Goal: Check status: Check status

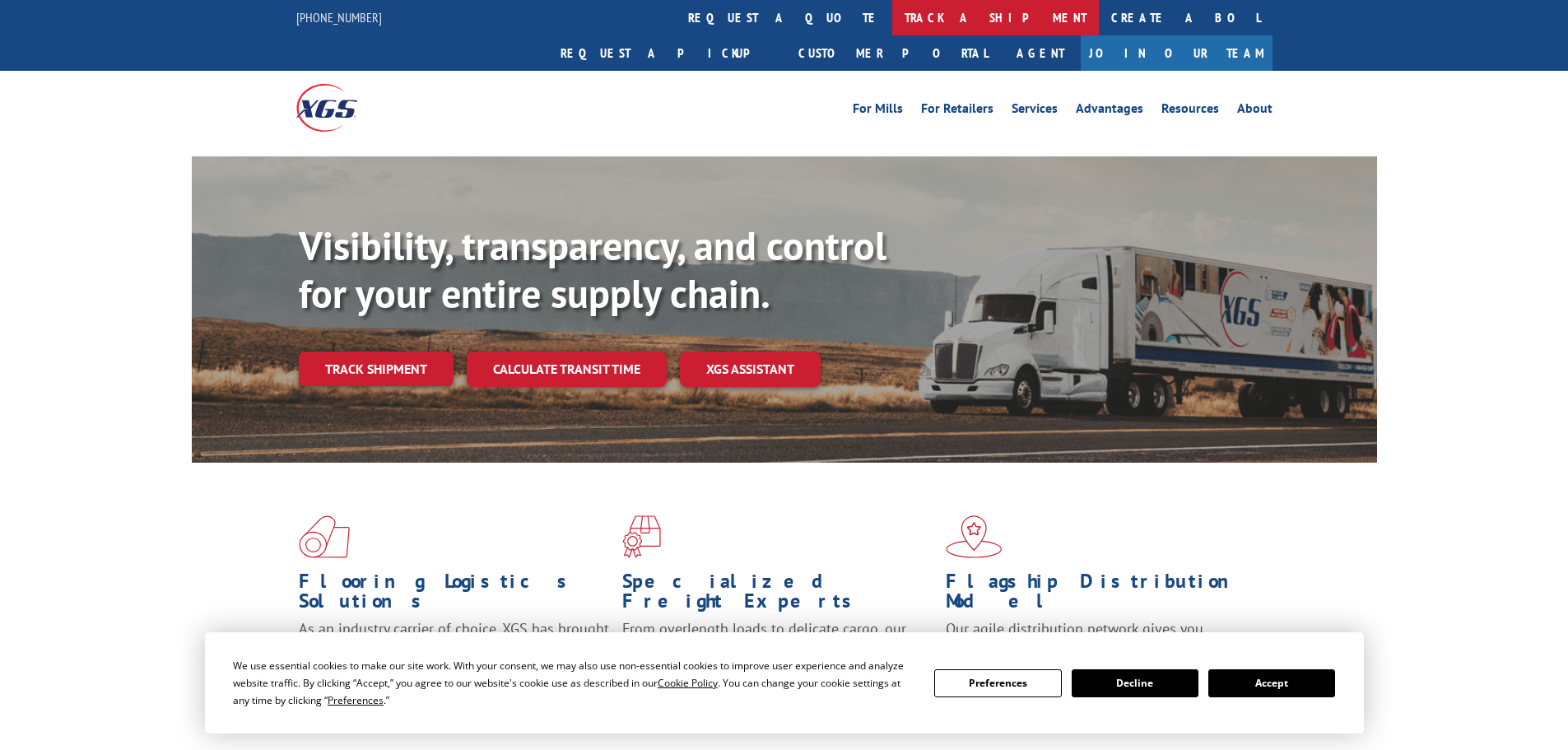
click at [892, 26] on link "track a shipment" at bounding box center [995, 17] width 207 height 36
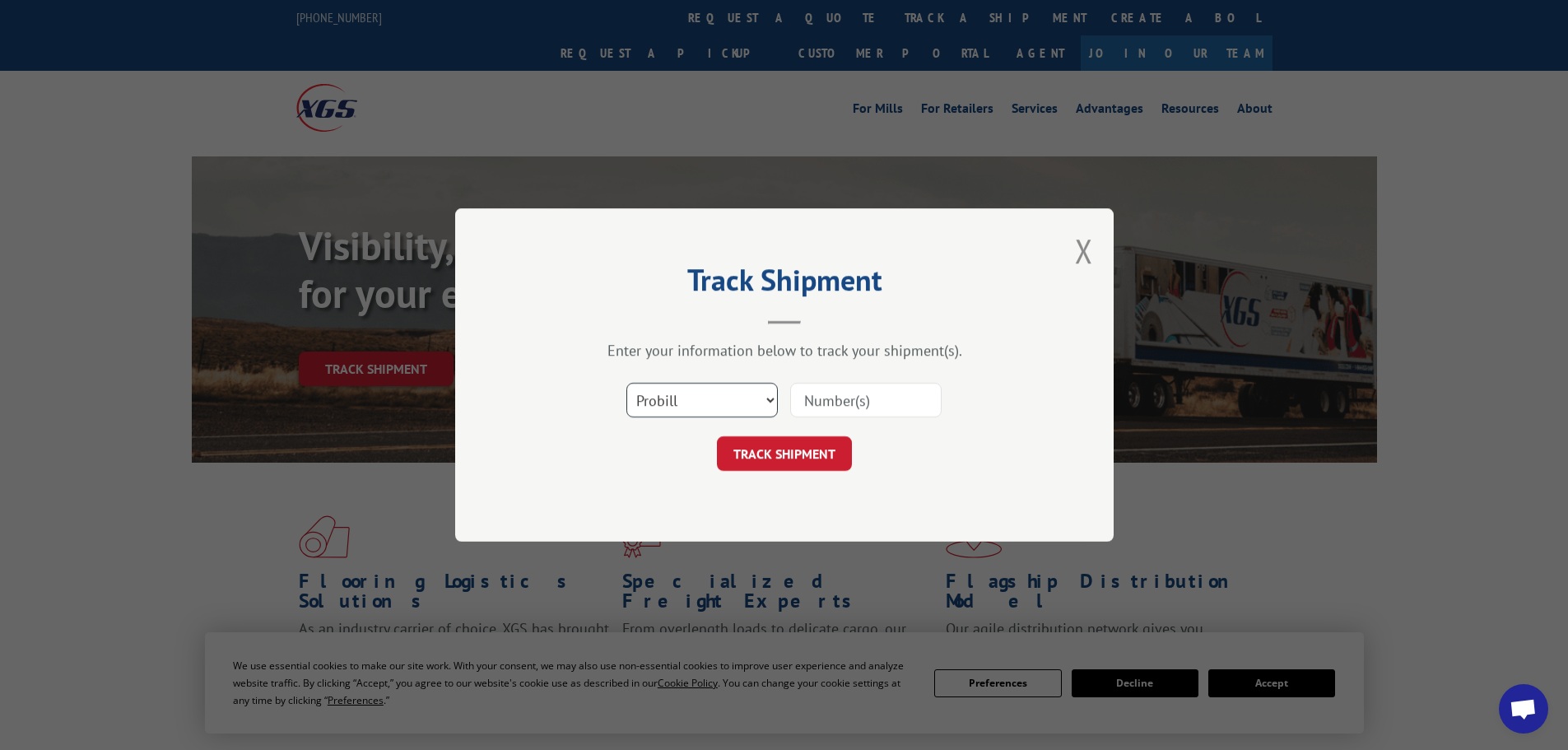
click at [671, 411] on select "Select category... Probill BOL PO" at bounding box center [703, 400] width 152 height 35
select select "bol"
click at [627, 383] on select "Select category... Probill BOL PO" at bounding box center [703, 400] width 152 height 35
paste input "5485995"
type input "5485995"
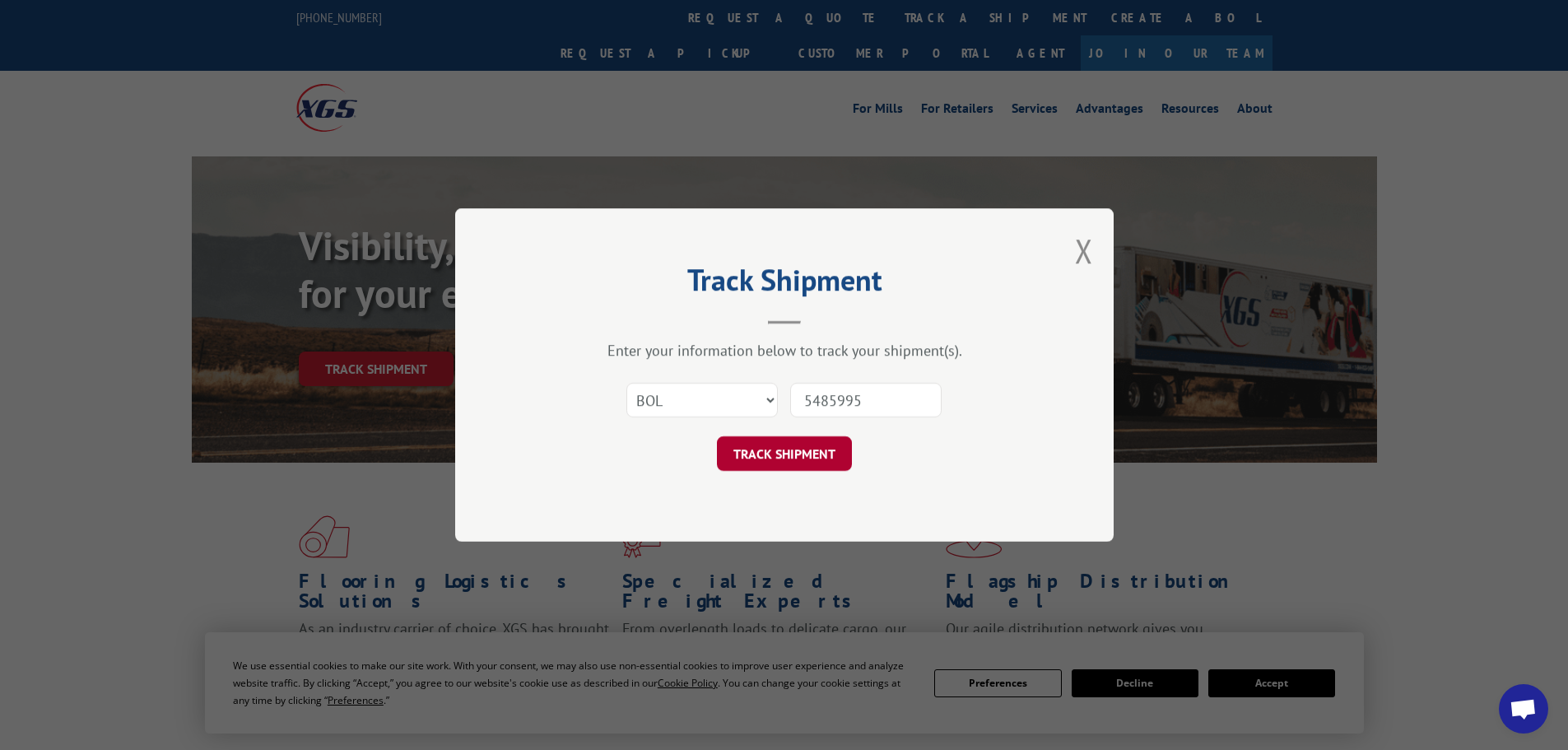
click at [816, 445] on button "TRACK SHIPMENT" at bounding box center [784, 454] width 135 height 35
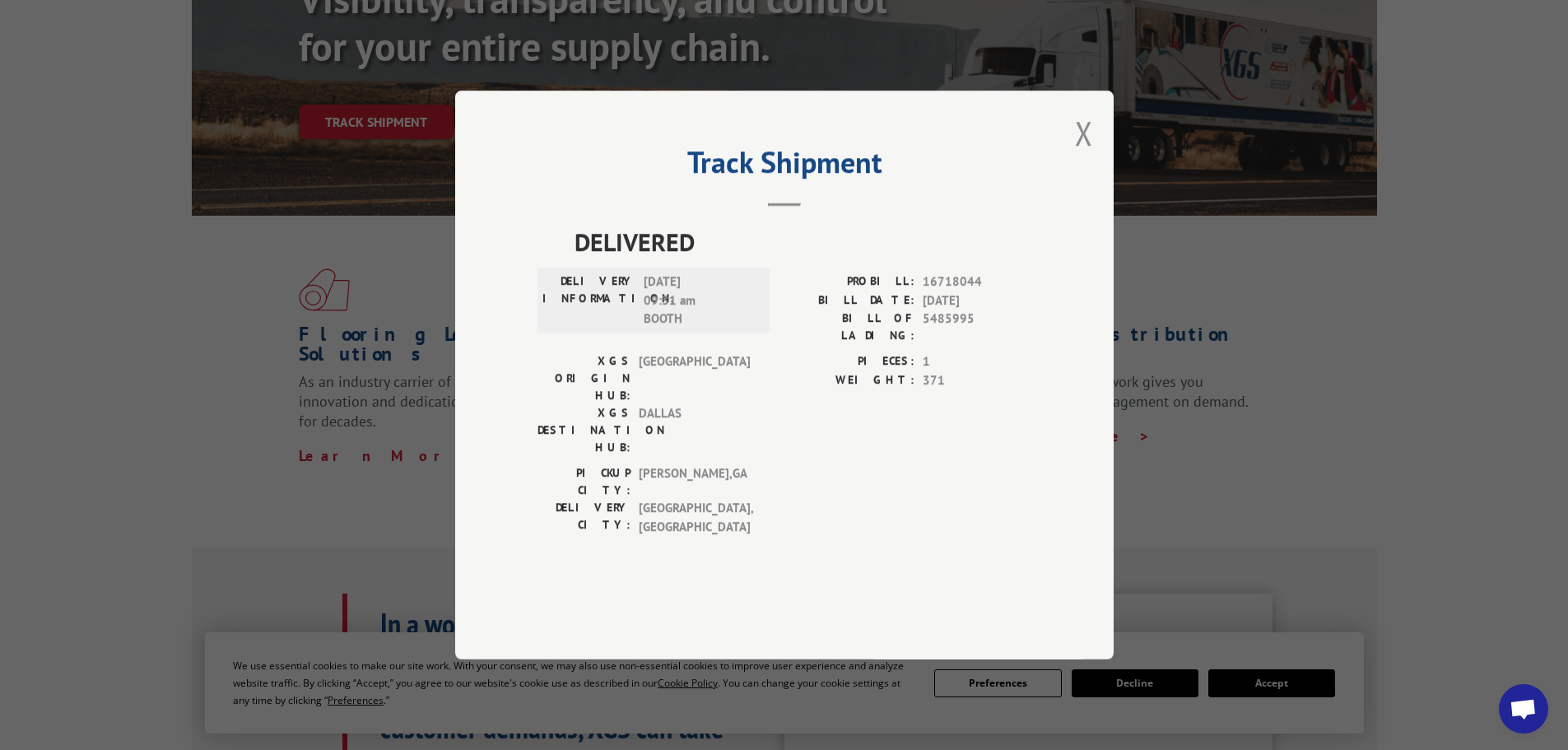
scroll to position [330, 0]
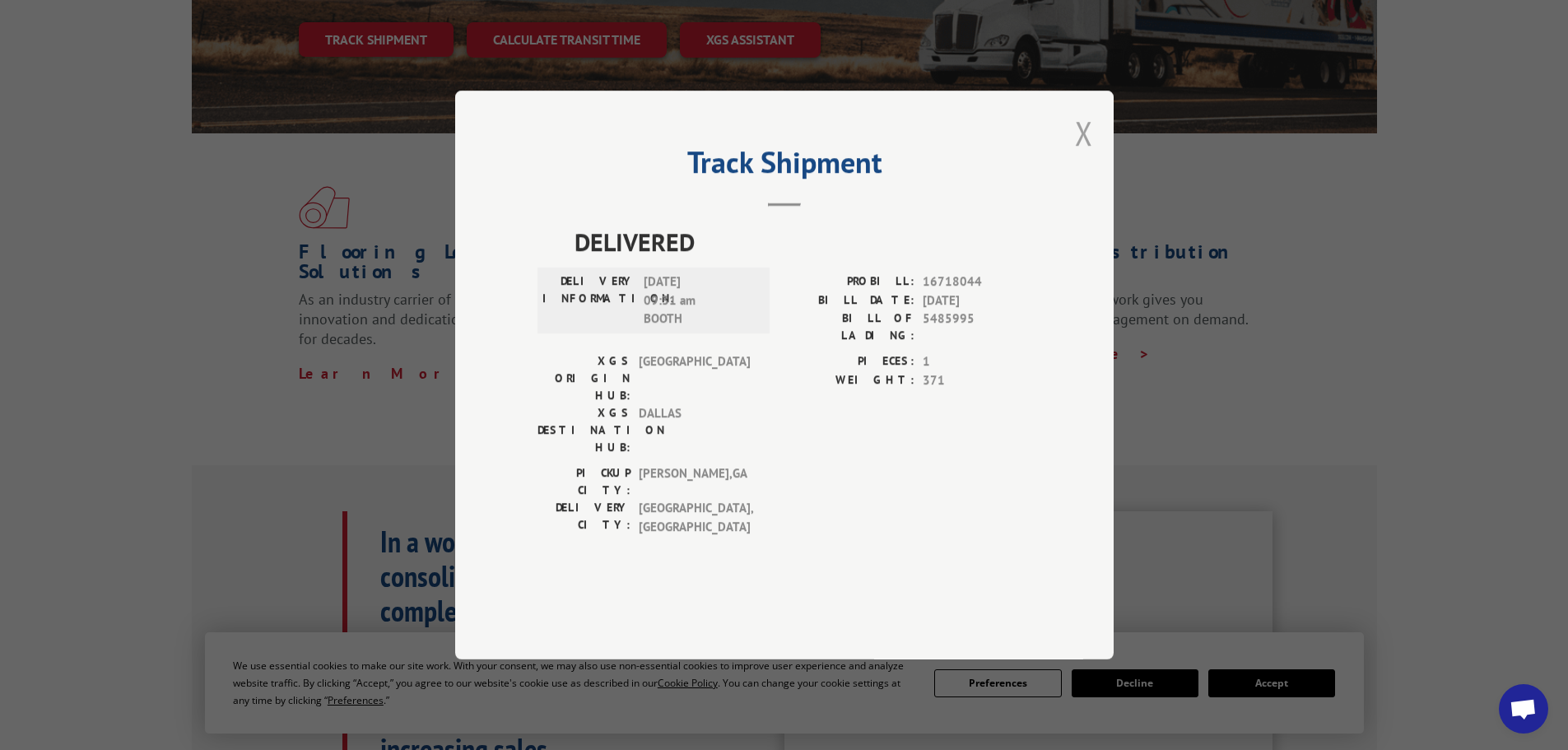
click at [1078, 155] on button "Close modal" at bounding box center [1083, 133] width 18 height 43
